Goal: Task Accomplishment & Management: Manage account settings

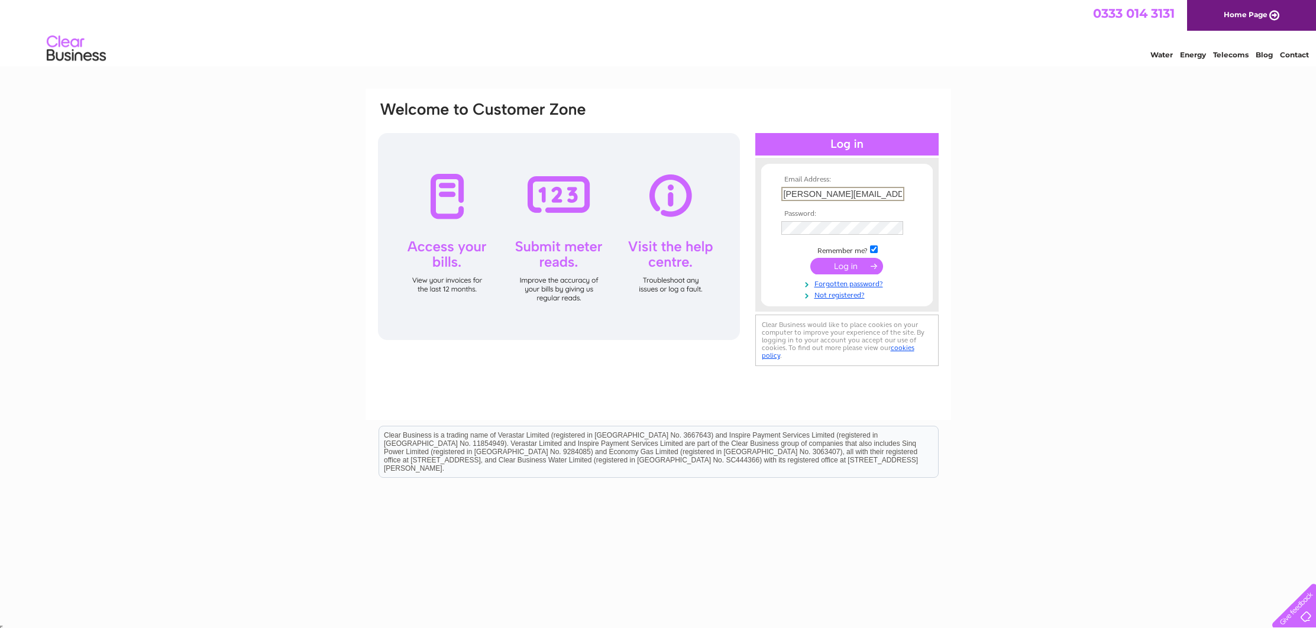
type input "[PERSON_NAME][EMAIL_ADDRESS][DOMAIN_NAME]"
drag, startPoint x: 1068, startPoint y: 231, endPoint x: 993, endPoint y: 234, distance: 75.2
click at [1061, 231] on div "Email Address: julie@carpetfactory.co.uk Password: Forgotten password?" at bounding box center [658, 356] width 1316 height 534
click at [839, 264] on input "submit" at bounding box center [846, 265] width 73 height 17
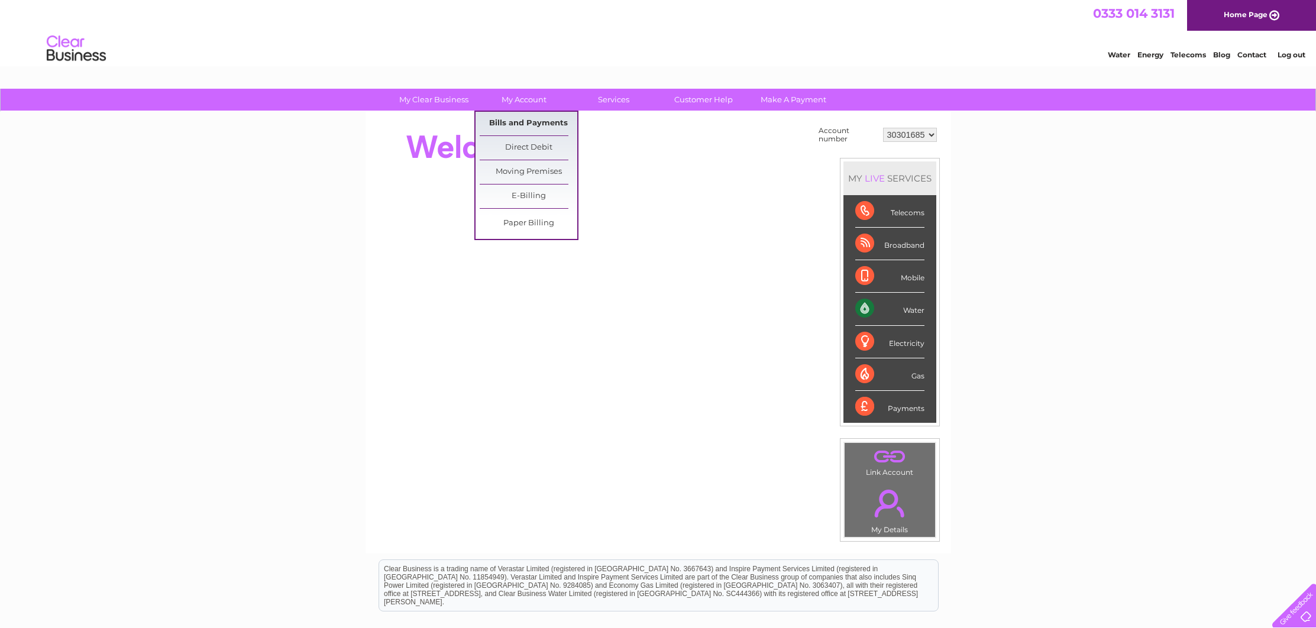
click at [529, 126] on link "Bills and Payments" at bounding box center [529, 124] width 98 height 24
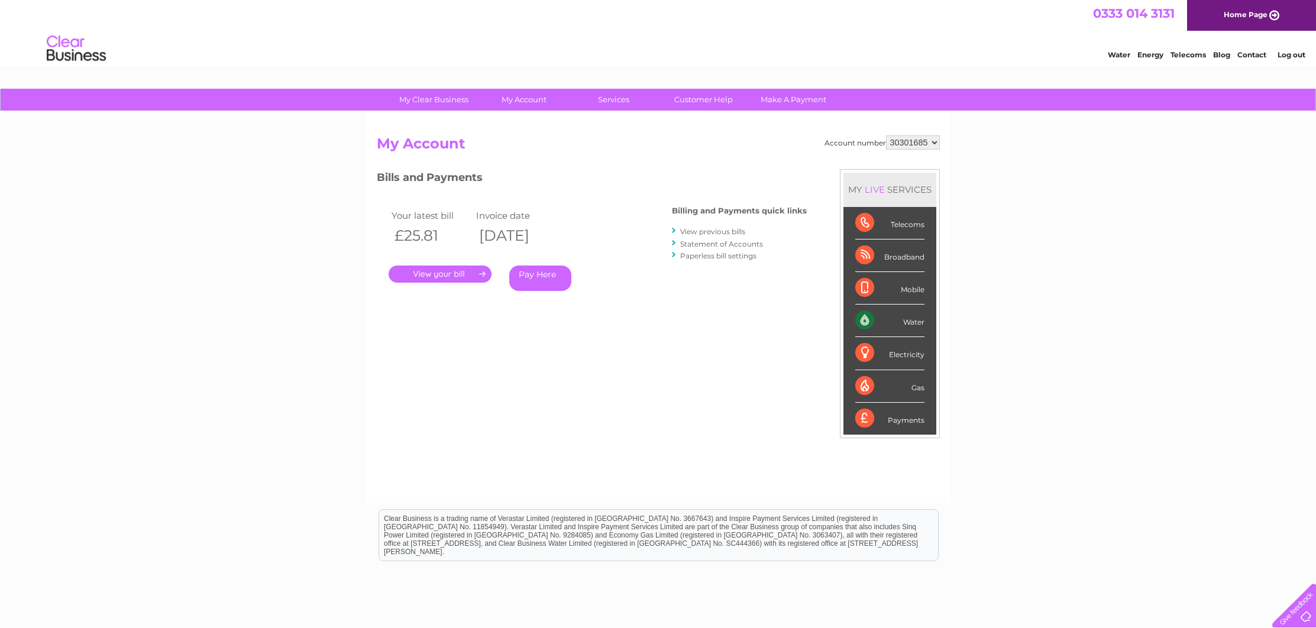
click at [438, 272] on link "." at bounding box center [440, 274] width 103 height 17
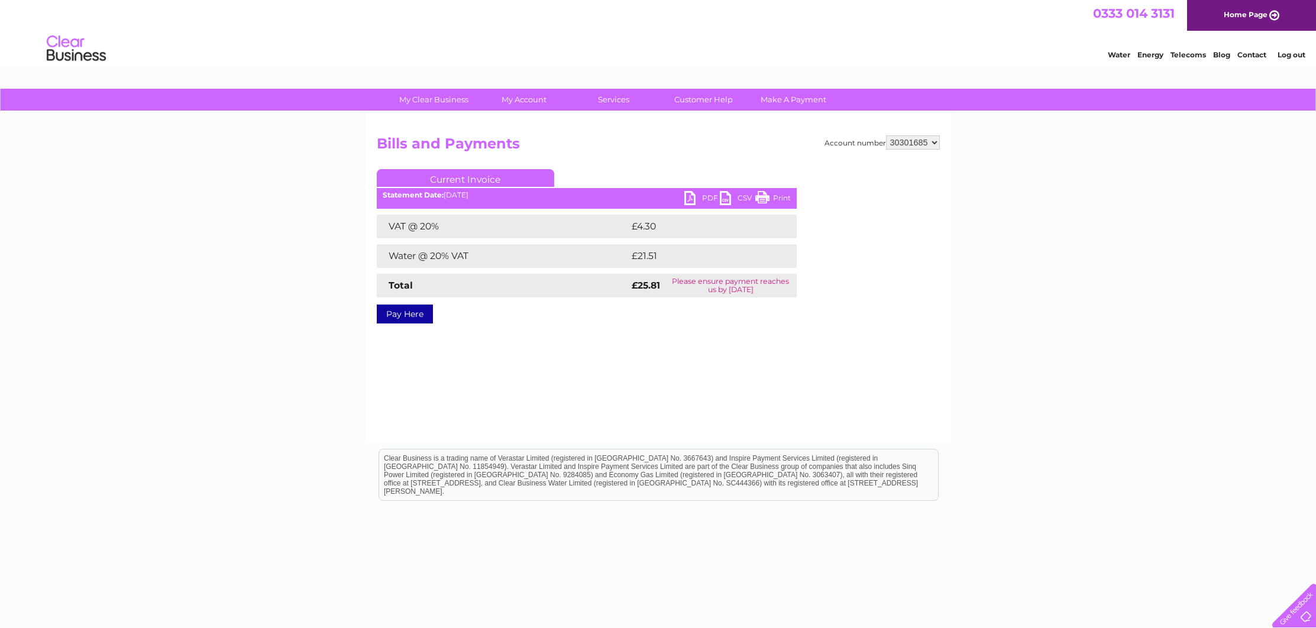
click at [700, 198] on link "PDF" at bounding box center [701, 199] width 35 height 17
